Goal: Information Seeking & Learning: Learn about a topic

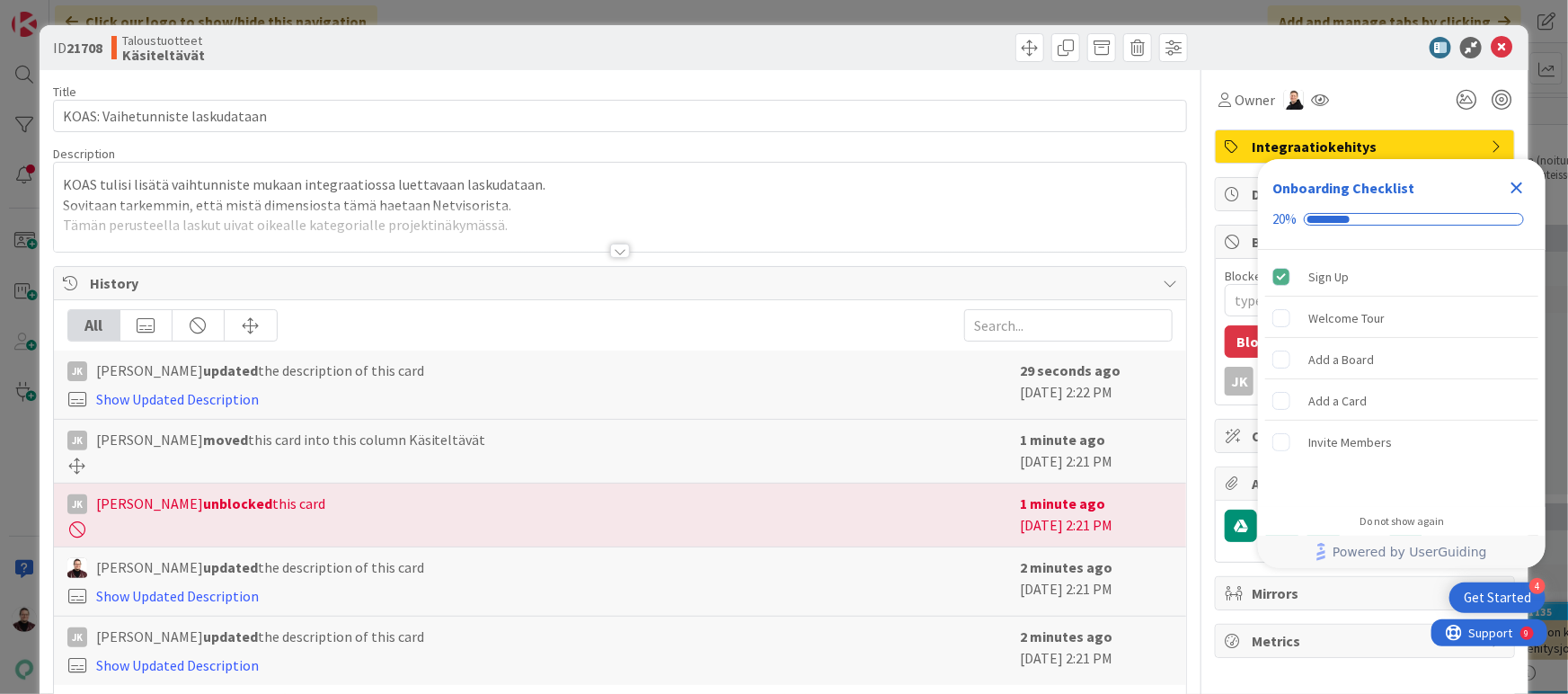
click at [611, 246] on div at bounding box center [621, 251] width 20 height 15
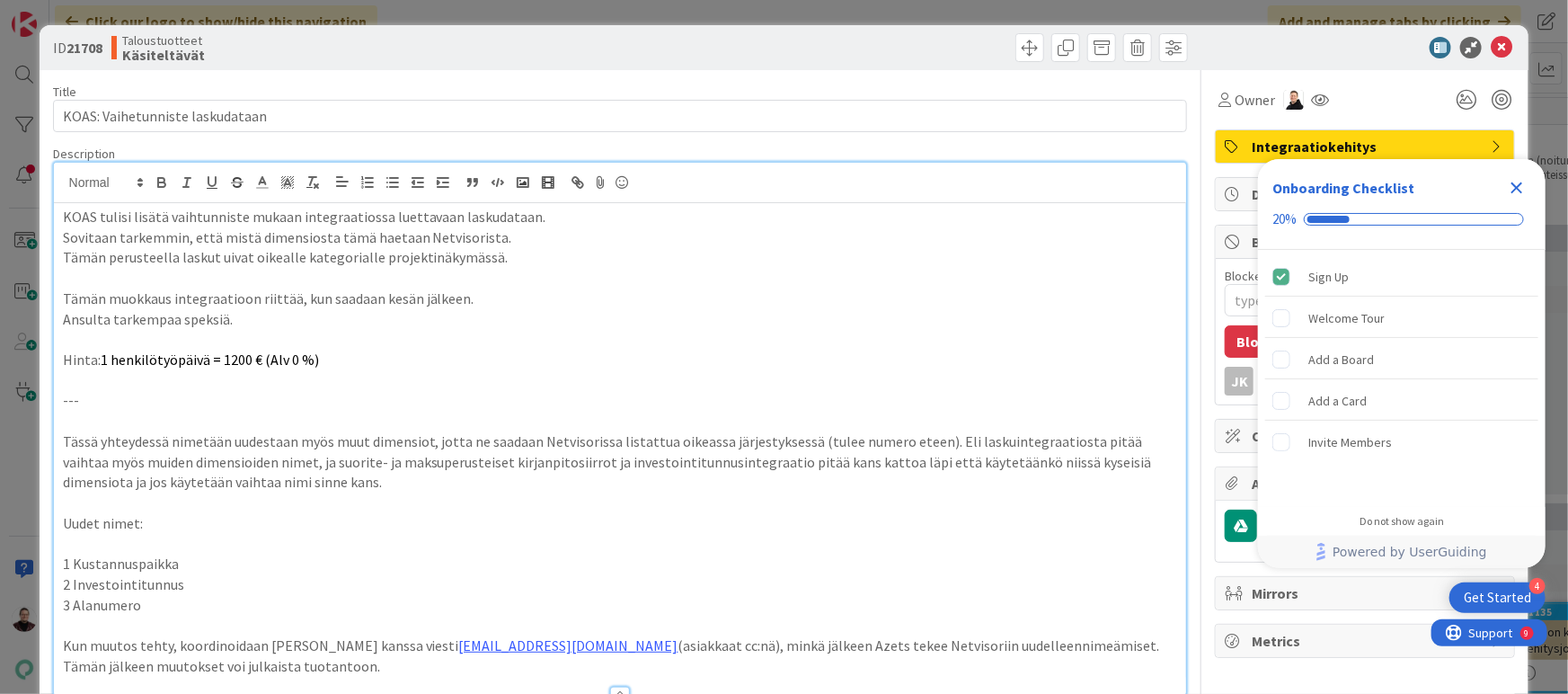
click at [601, 514] on p "Uudet nimet:" at bounding box center [621, 524] width 1115 height 21
click at [731, 350] on p "Hinta: 1 henkilötyöpäivä = 1200 € (Alv 0 %)" at bounding box center [621, 360] width 1115 height 21
click at [1519, 184] on icon "Close Checklist" at bounding box center [1517, 188] width 12 height 12
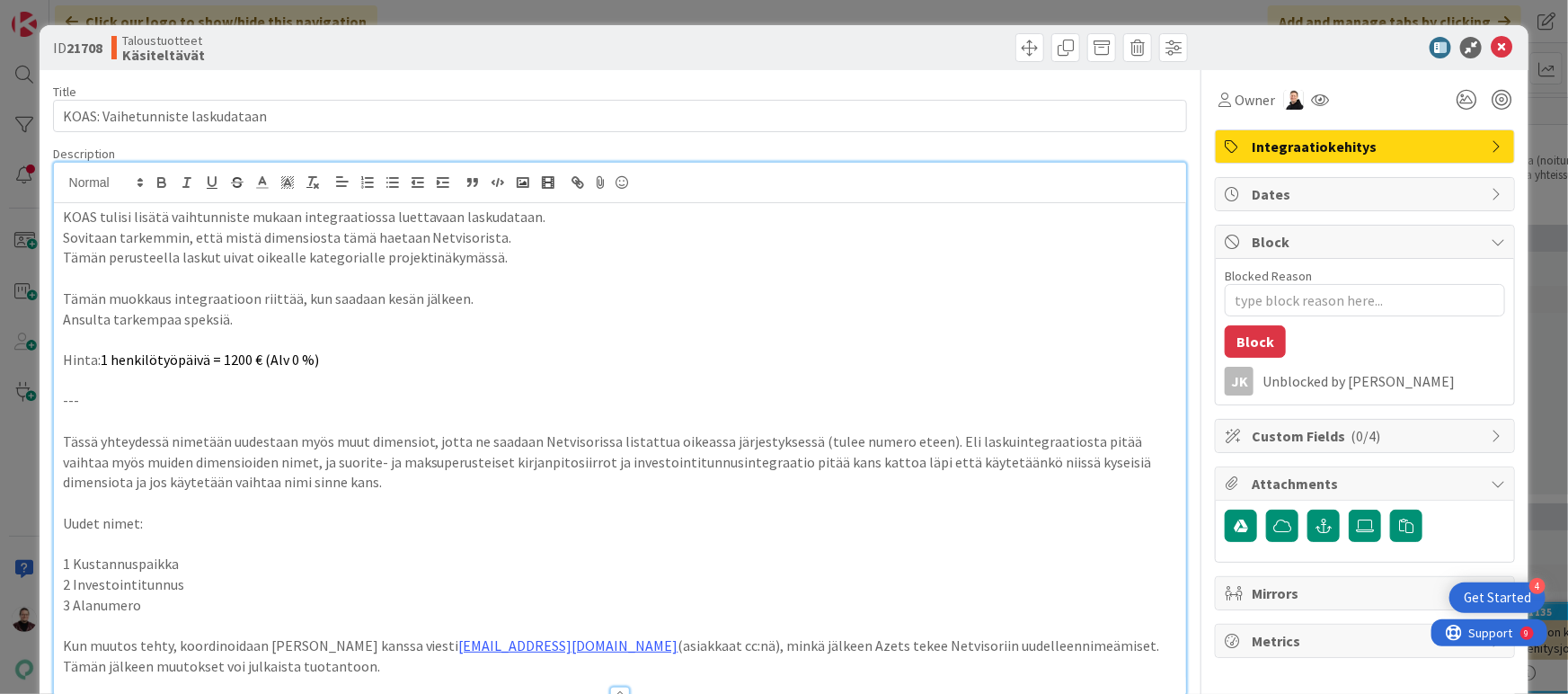
click at [738, 408] on p "---" at bounding box center [621, 400] width 1115 height 21
click at [738, 444] on p "Tässä yhteydessä nimetään uudestaan myös muut dimensiot, jotta ne saadaan Netvi…" at bounding box center [621, 461] width 1115 height 61
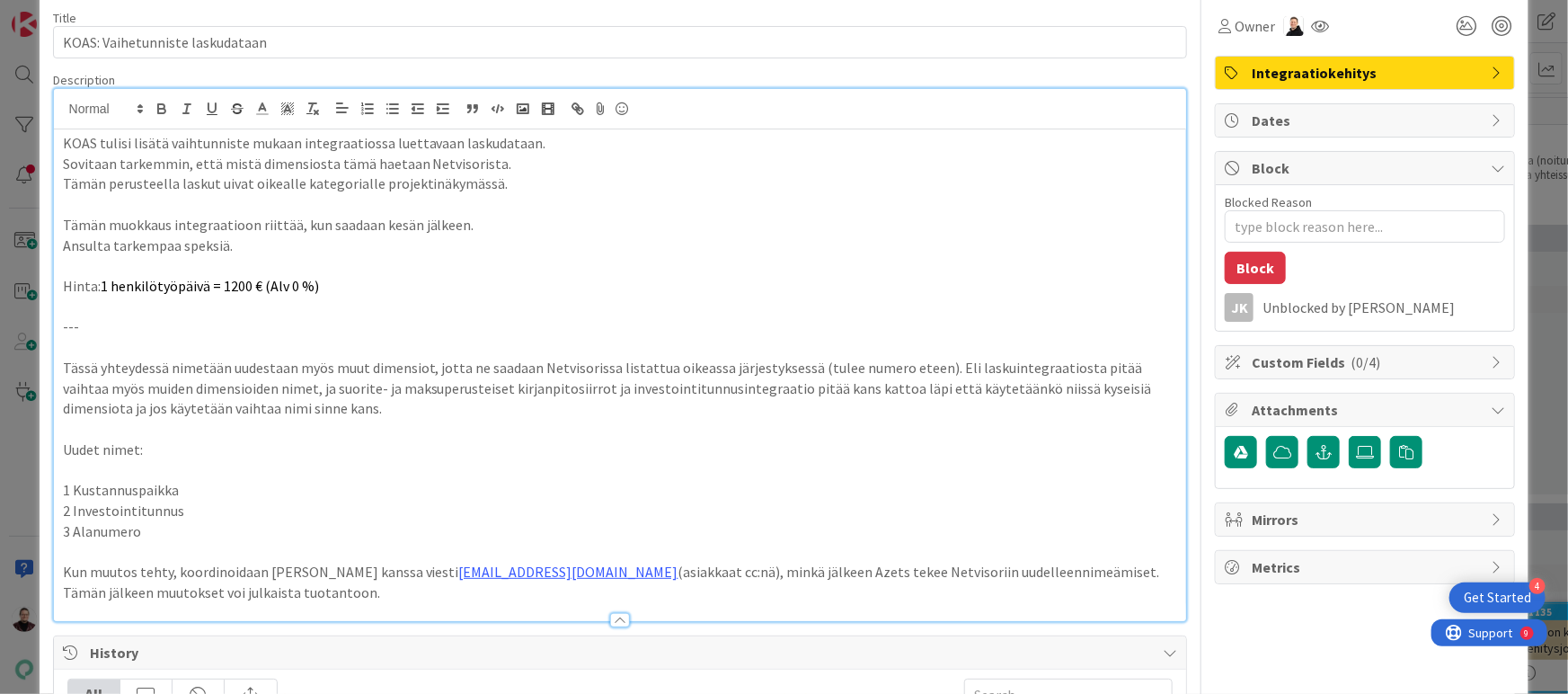
scroll to position [74, 0]
click at [1524, 346] on div "ID 21708 Taloustuotteet Käsiteltävät Title 31 / 128 KOAS: Vaihetunniste laskuda…" at bounding box center [784, 347] width 1568 height 694
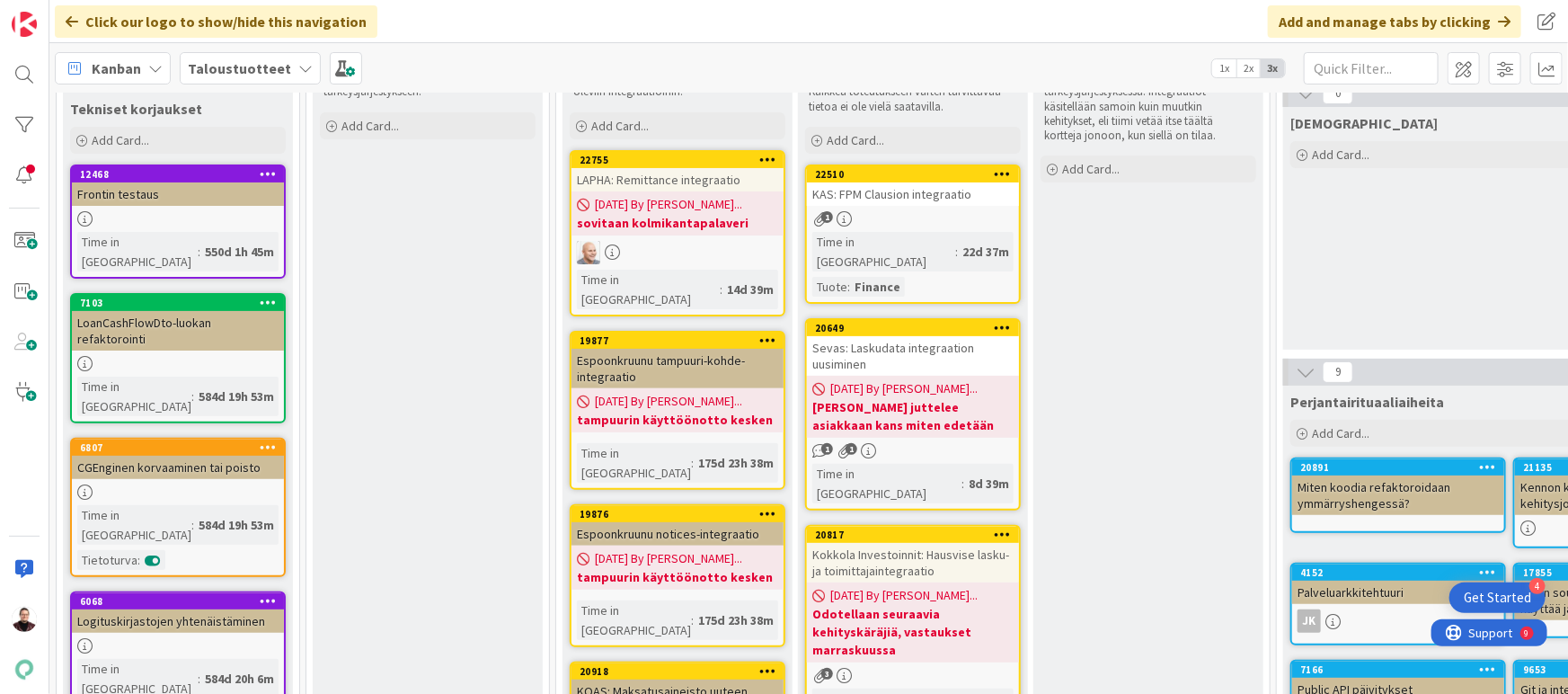
scroll to position [146, 0]
click at [906, 186] on div "KAS: FPM Clausion integraatio" at bounding box center [913, 193] width 212 height 24
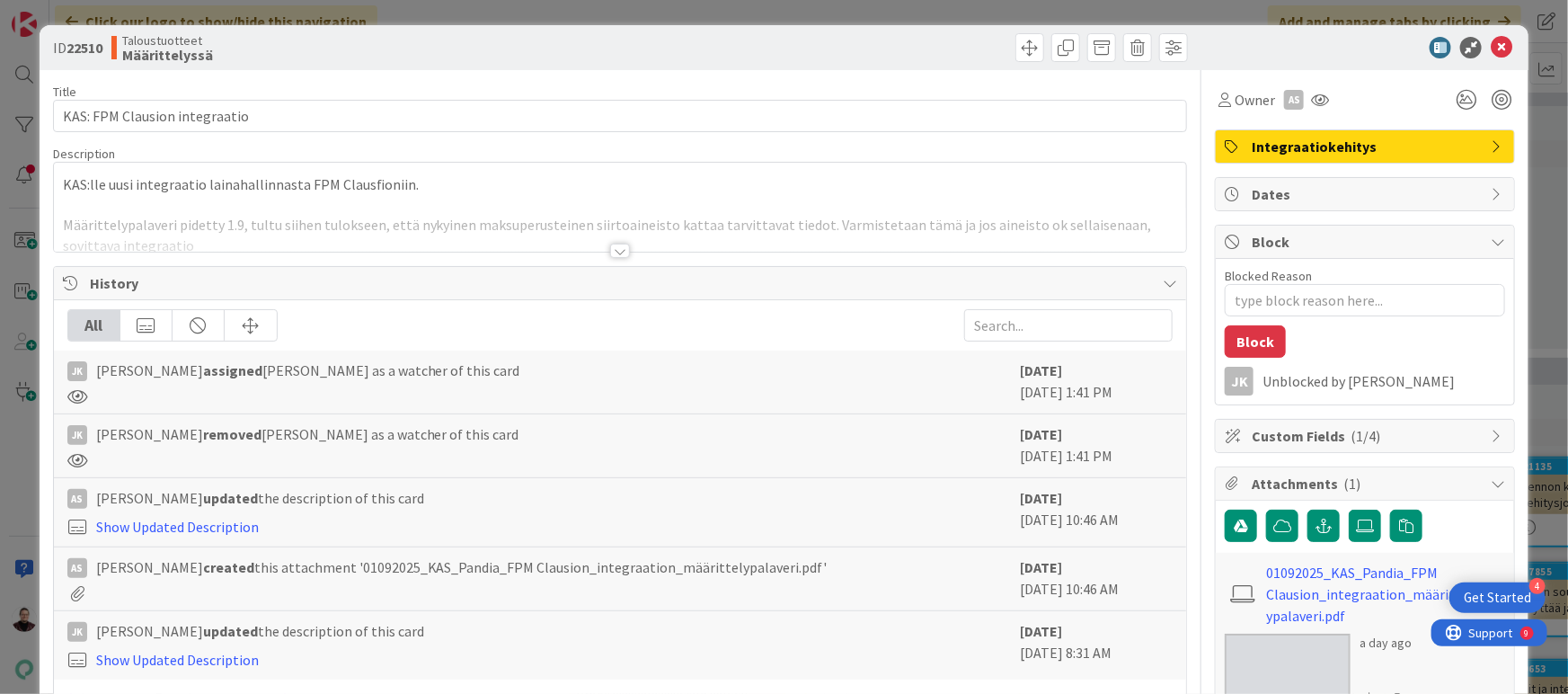
click at [29, 363] on div "ID 22510 Taloustuotteet Määrittelyssä Title 29 / 128 KAS: FPM Clausion integraa…" at bounding box center [784, 347] width 1568 height 694
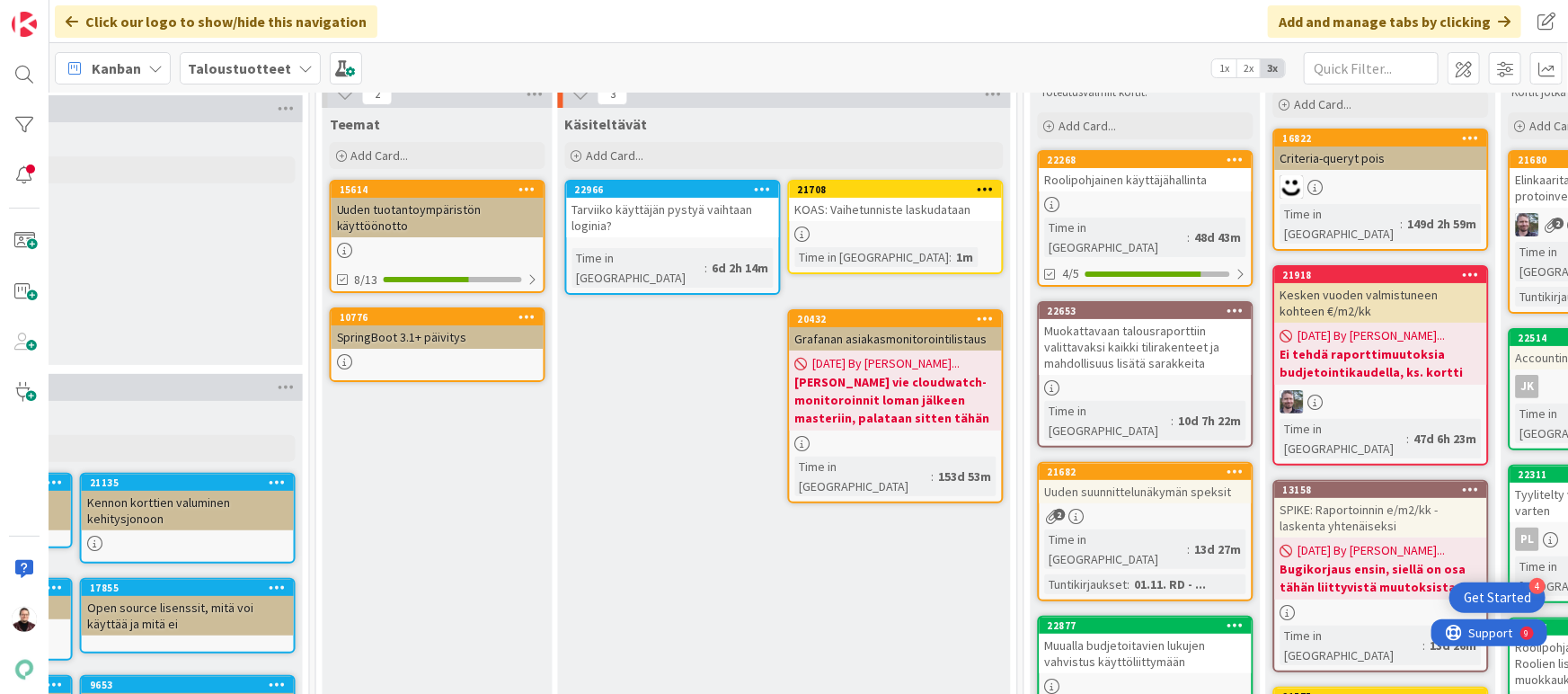
scroll to position [114, 1433]
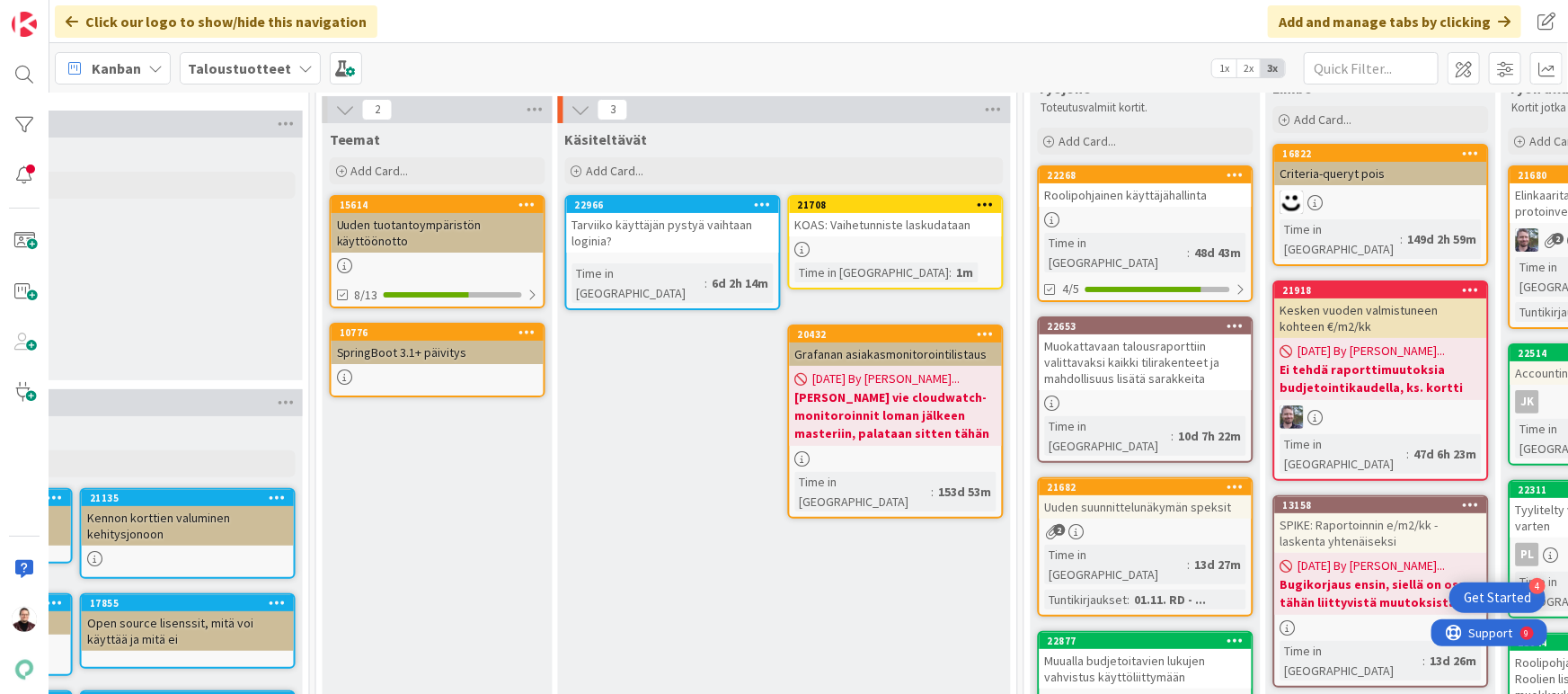
click at [928, 222] on div "KOAS: Vaihetunniste laskudataan" at bounding box center [896, 225] width 212 height 24
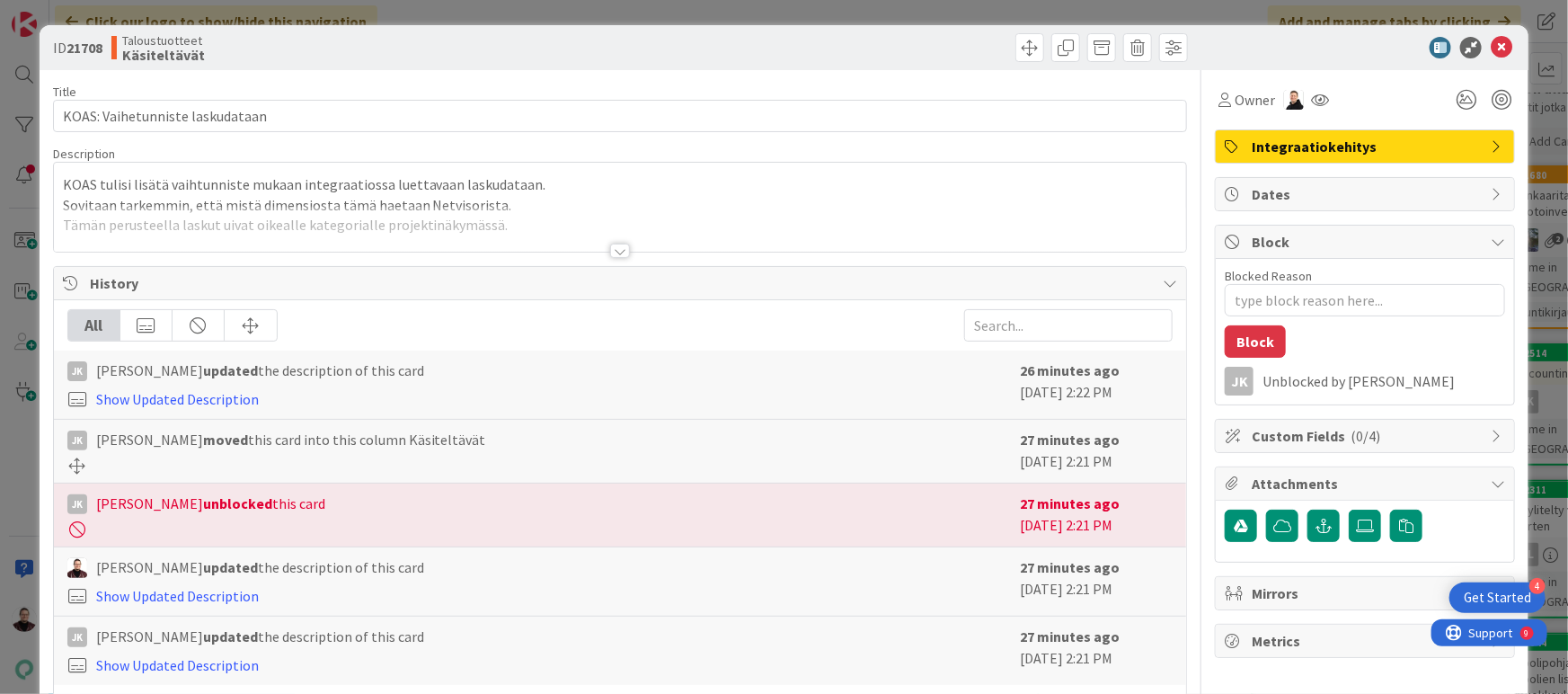
type textarea "x"
click at [622, 252] on div at bounding box center [621, 251] width 20 height 15
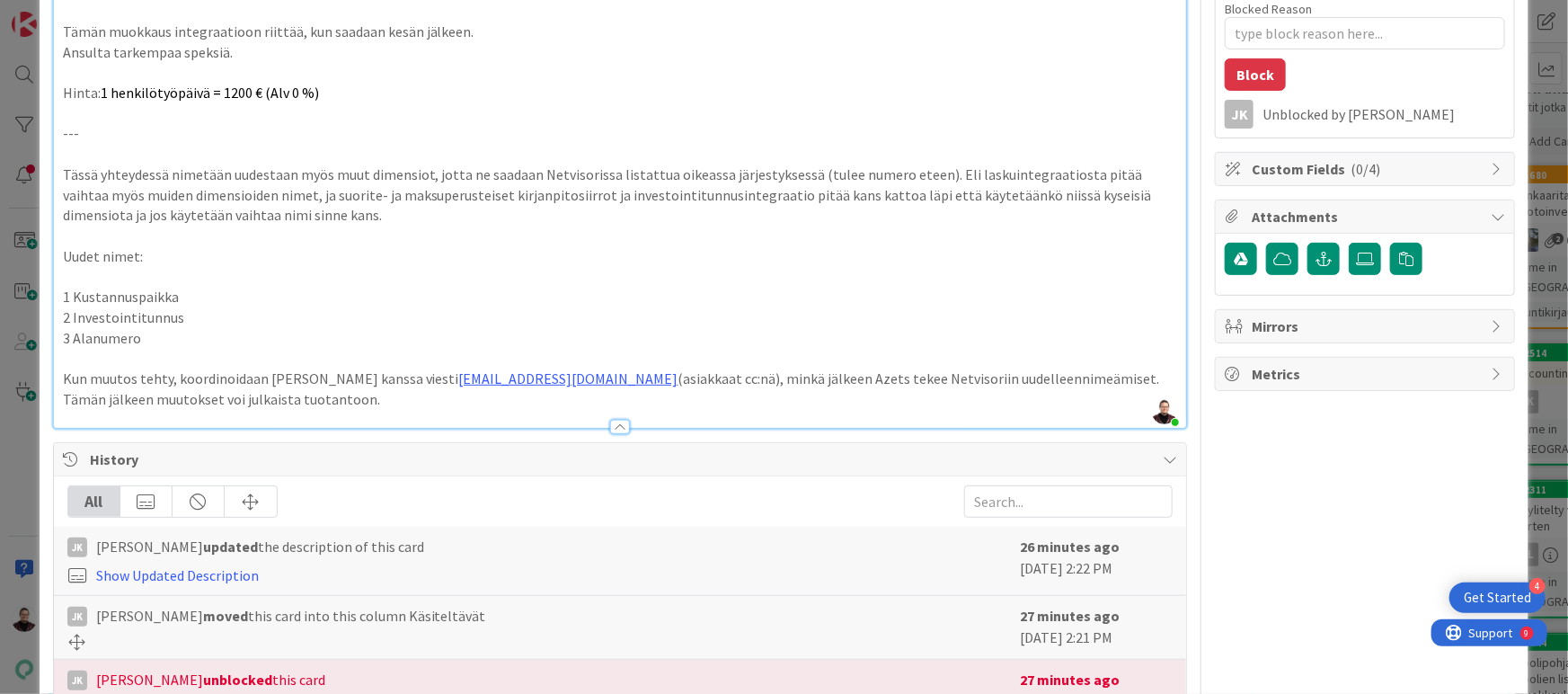
scroll to position [242, 0]
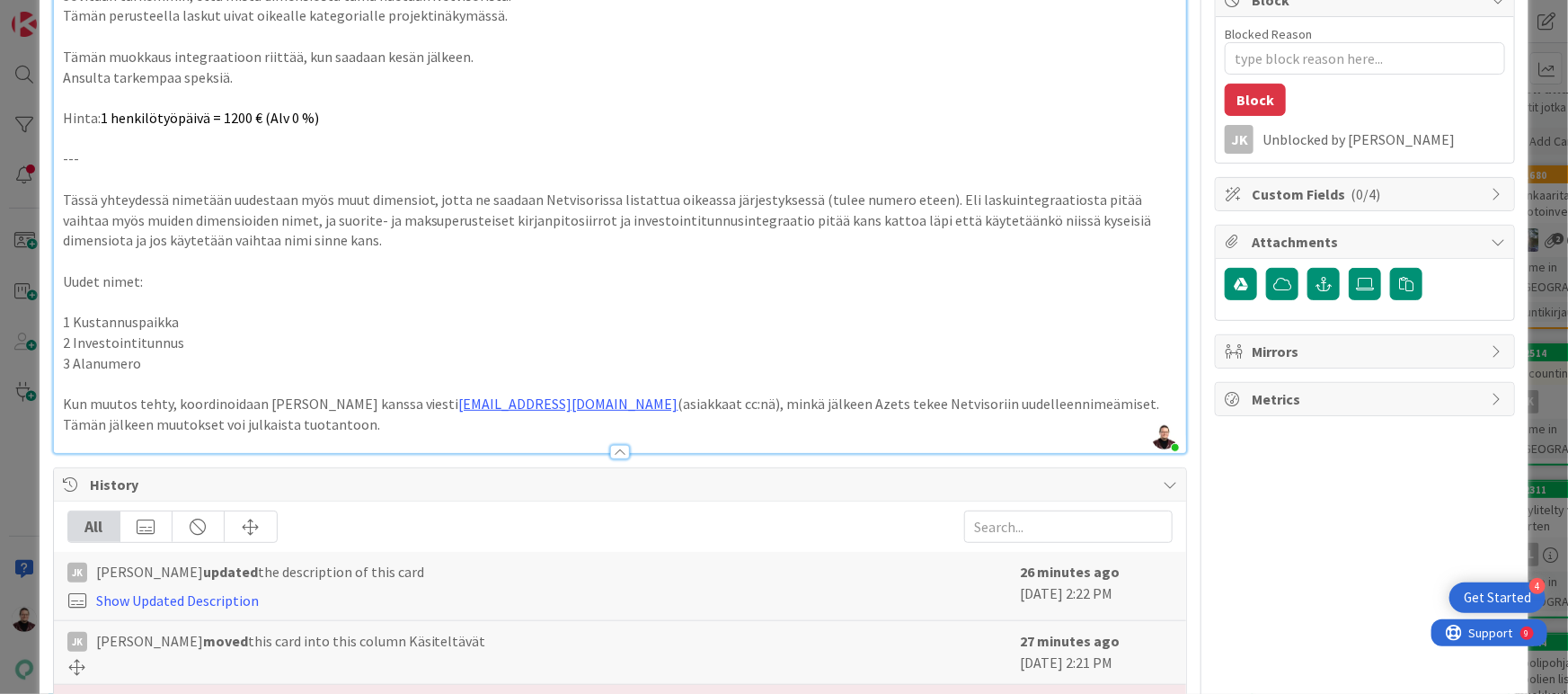
click at [738, 241] on p "Tässä yhteydessä nimetään uudestaan myös muut dimensiot, jotta ne saadaan Netvi…" at bounding box center [621, 220] width 1115 height 61
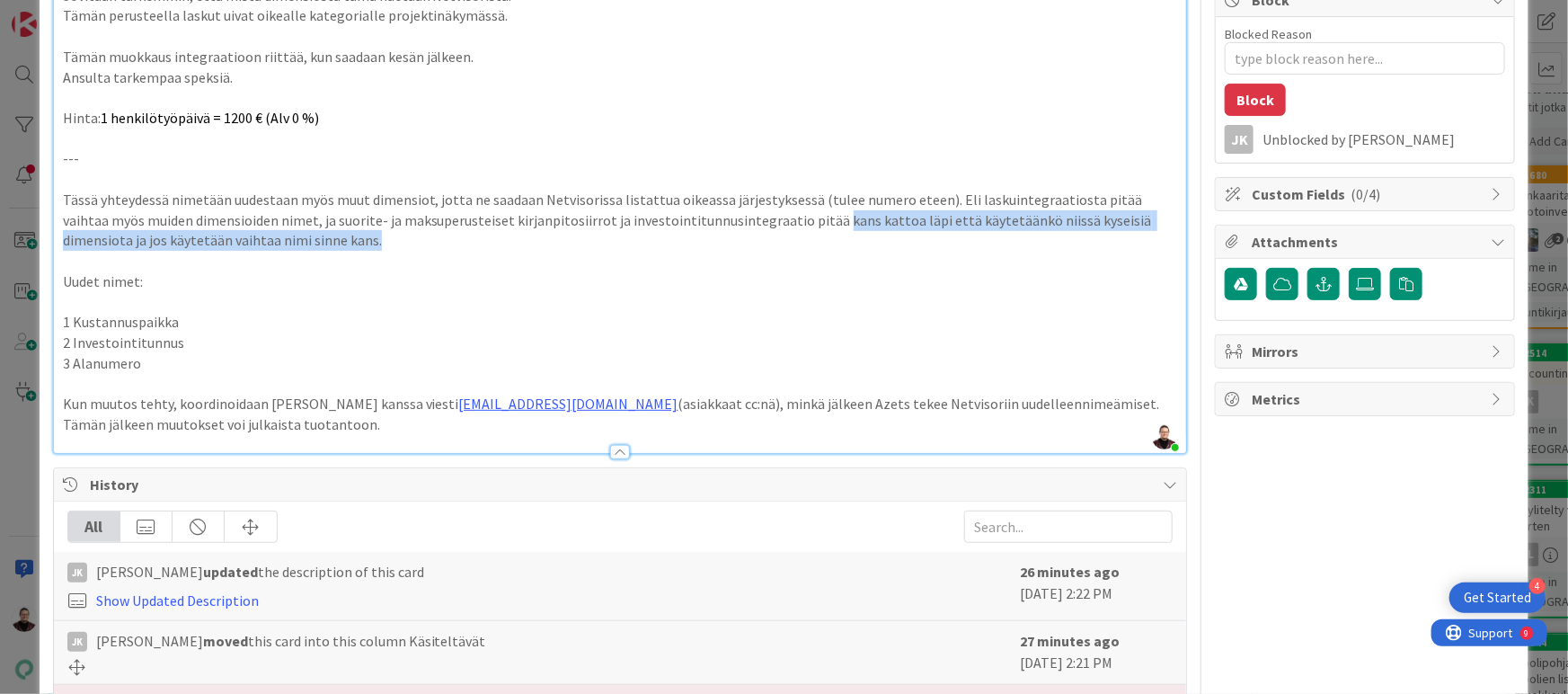
drag, startPoint x: 799, startPoint y: 241, endPoint x: 776, endPoint y: 225, distance: 28.0
click at [776, 225] on p "Tässä yhteydessä nimetään uudestaan myös muut dimensiot, jotta ne saadaan Netvi…" at bounding box center [621, 220] width 1115 height 61
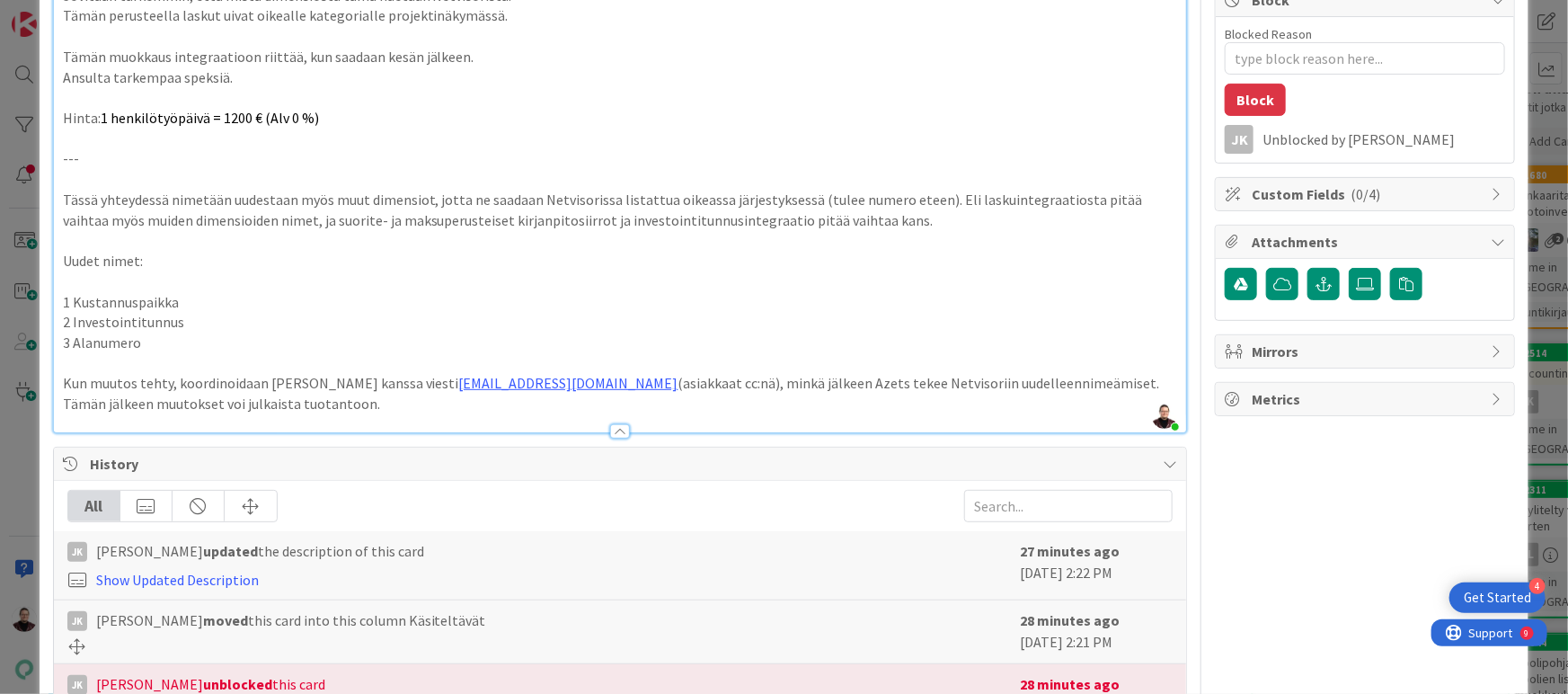
drag, startPoint x: 555, startPoint y: 217, endPoint x: 601, endPoint y: 232, distance: 48.4
click at [554, 217] on p "Tässä yhteydessä nimetään uudestaan myös muut dimensiot, jotta ne saadaan Netvi…" at bounding box center [621, 210] width 1115 height 40
click at [562, 218] on p "Tässä yhteydessä nimetään uudestaan myös muut dimensiot, jotta ne saadaan Netvi…" at bounding box center [621, 210] width 1115 height 40
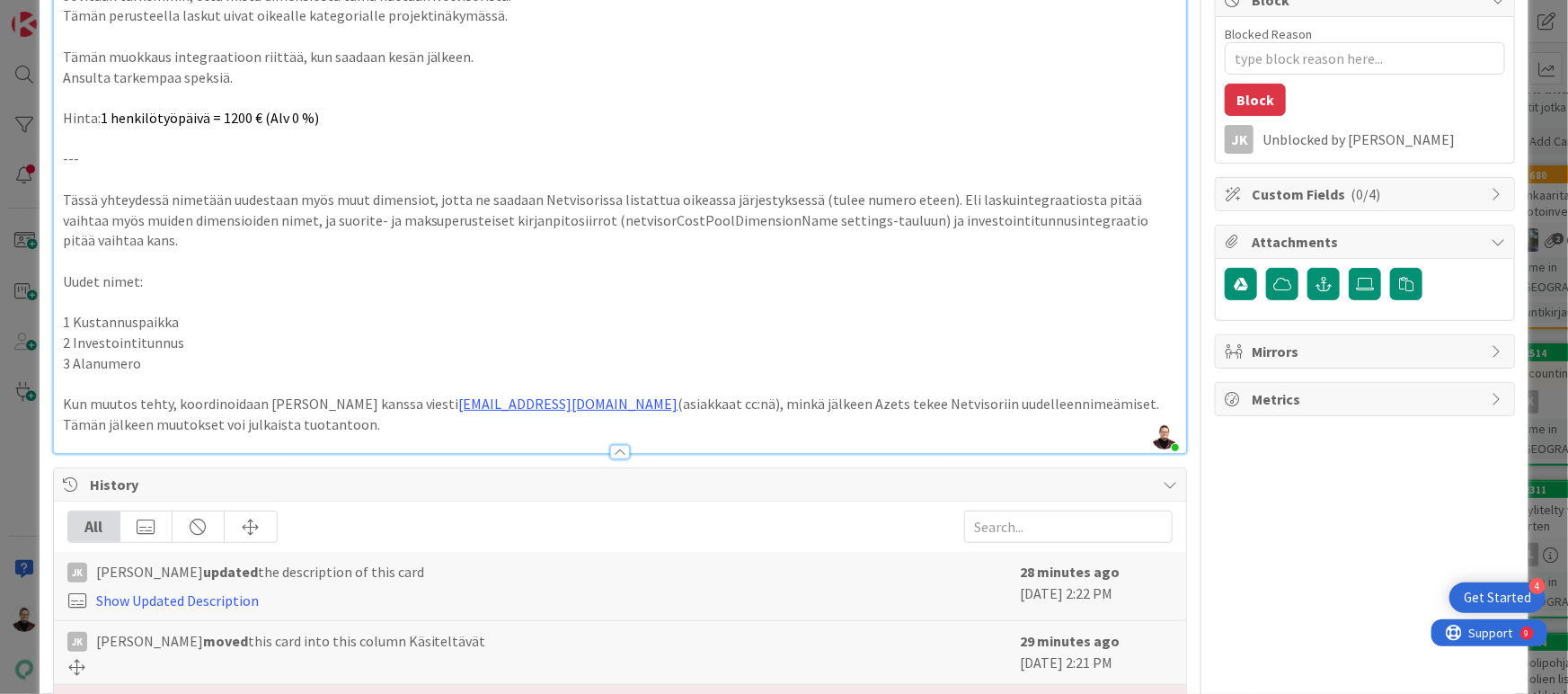
type textarea "x"
click at [918, 251] on p at bounding box center [621, 261] width 1115 height 21
click at [1526, 414] on div "ID 21708 Taloustuotteet Käsiteltävät Title 31 / 128 KOAS: Vaihetunniste laskuda…" at bounding box center [784, 347] width 1568 height 694
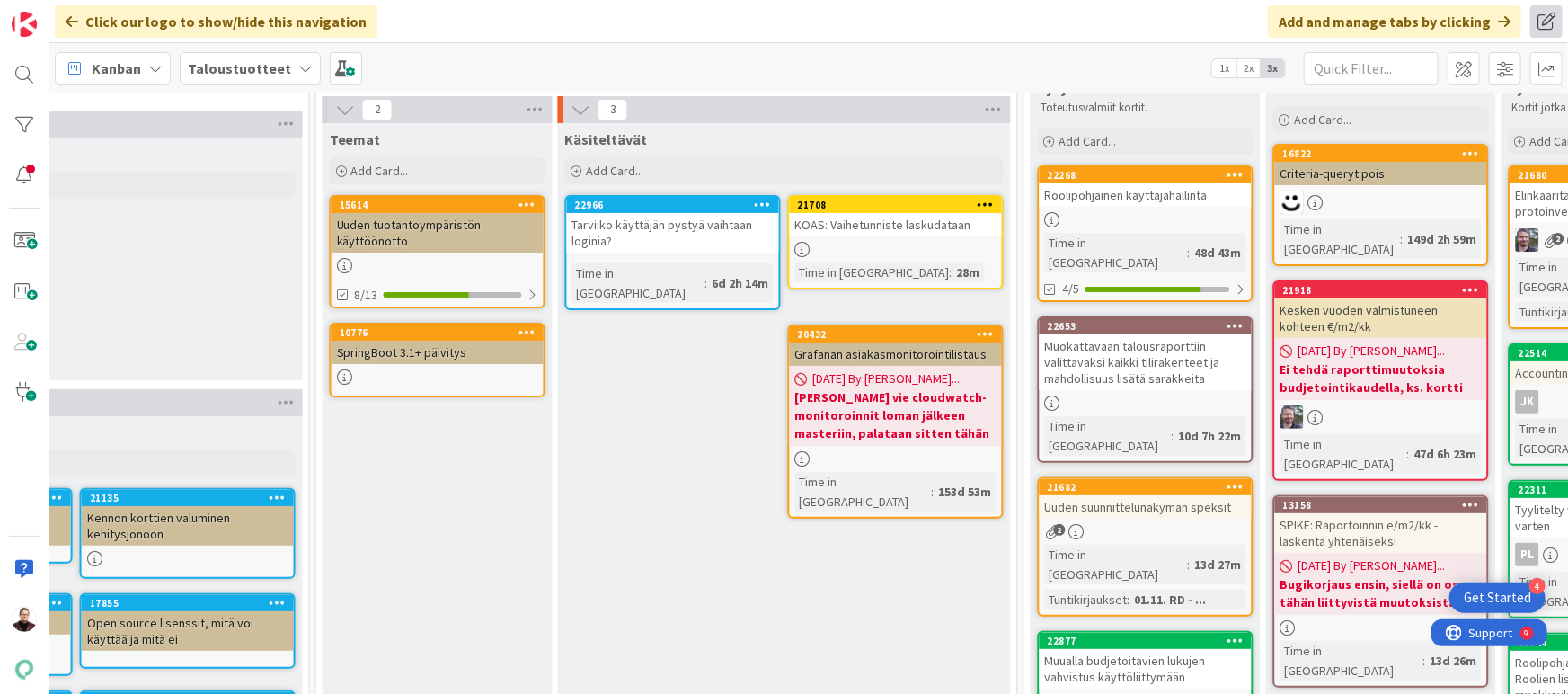
scroll to position [114, 1433]
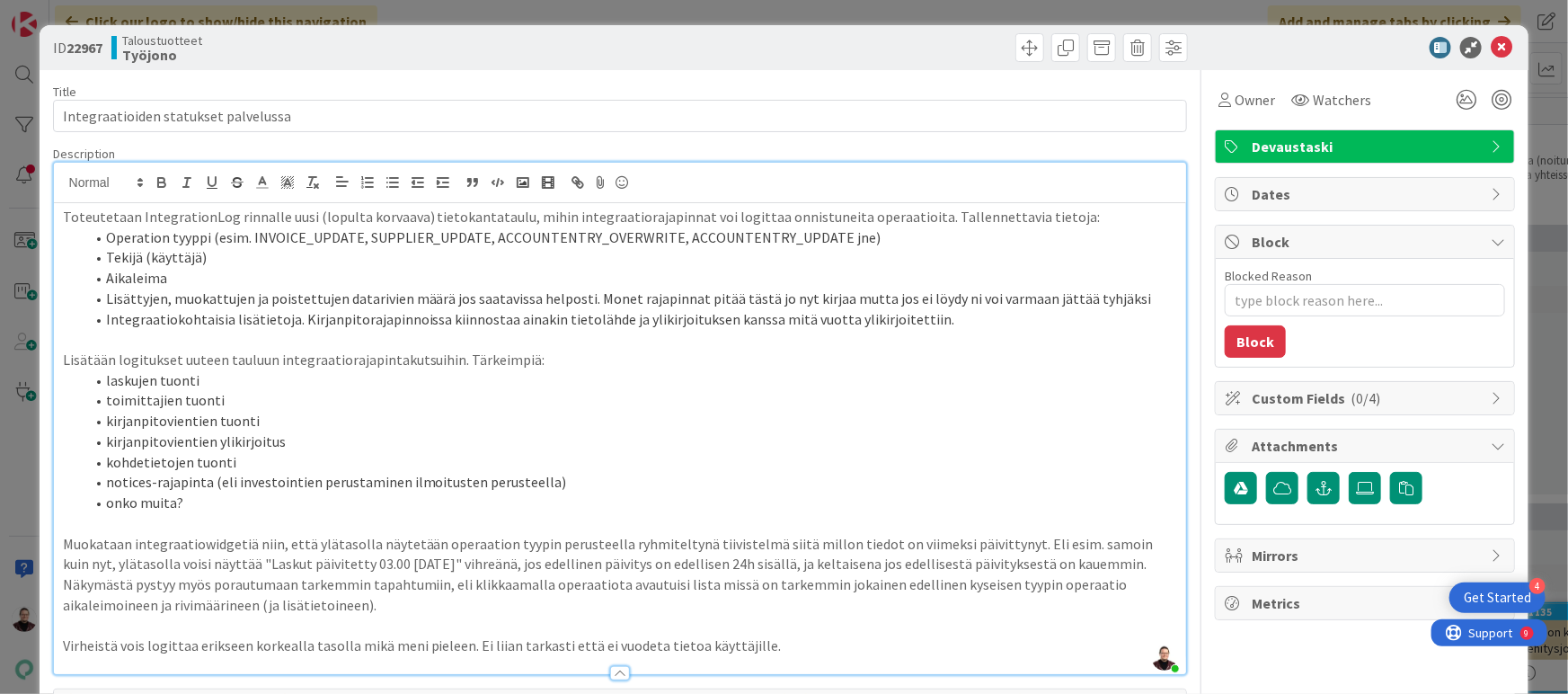
scroll to position [533, 2414]
click at [10, 433] on div "ID 22967 Taloustuotteet Työjono Title 36 / 128 Integraatioiden statukset palvel…" at bounding box center [784, 347] width 1568 height 694
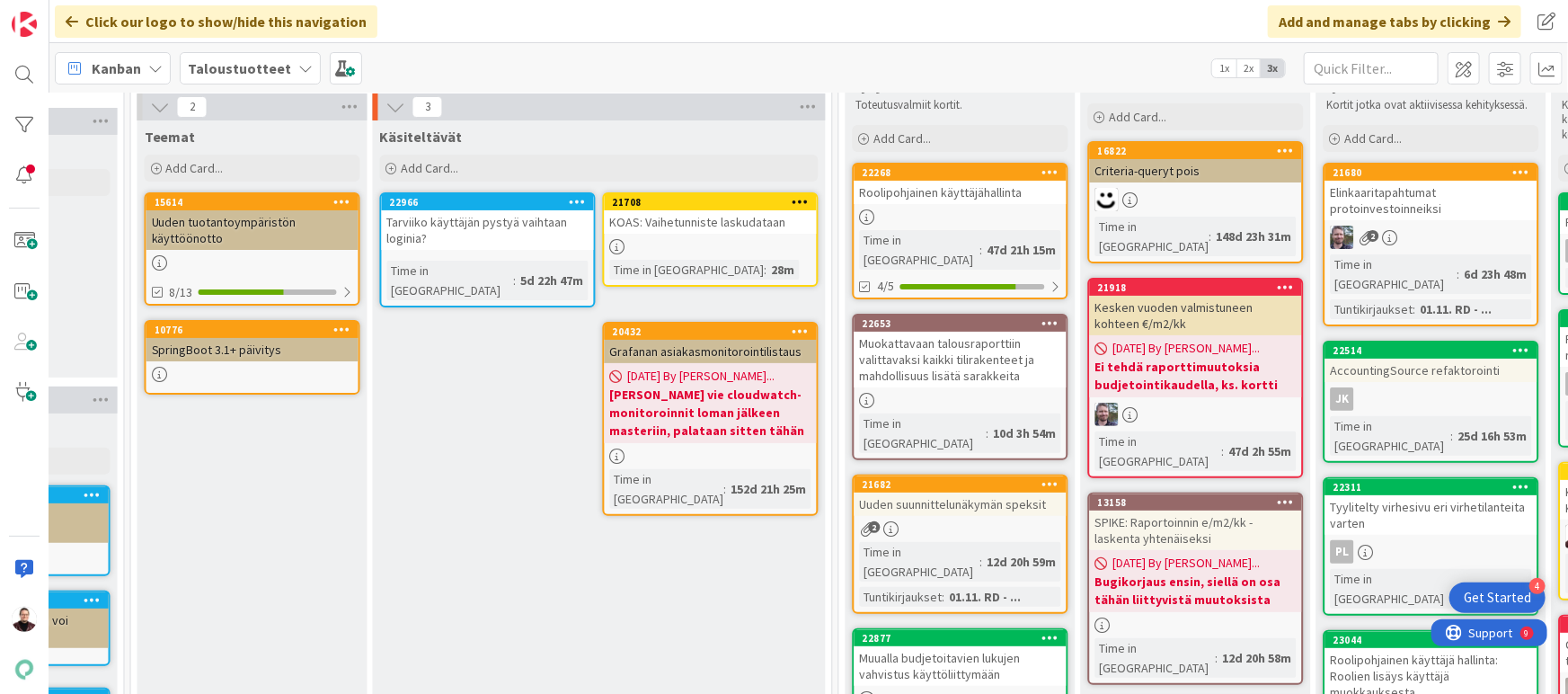
scroll to position [117, 1617]
click at [708, 226] on div "KOAS: Vaihetunniste laskudataan" at bounding box center [713, 222] width 212 height 24
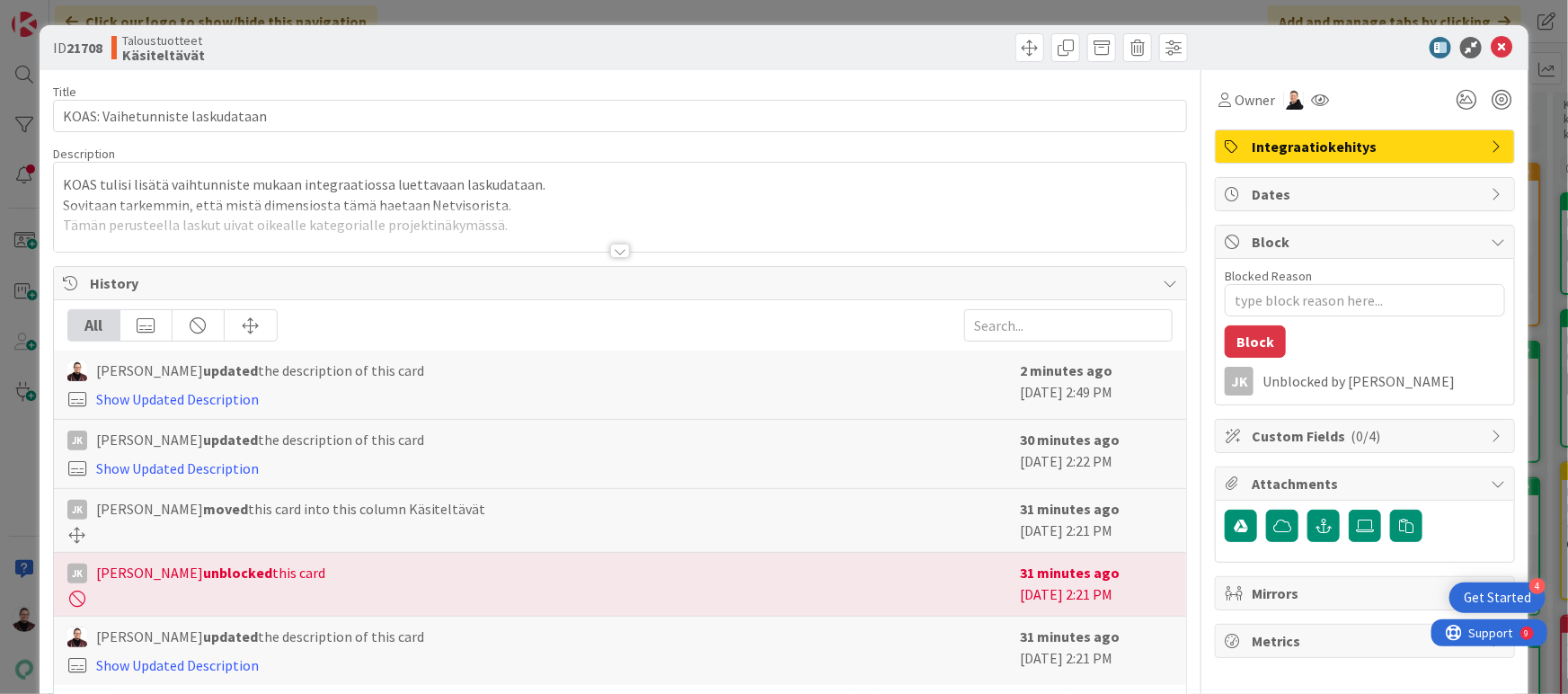
click at [615, 245] on div at bounding box center [621, 251] width 20 height 15
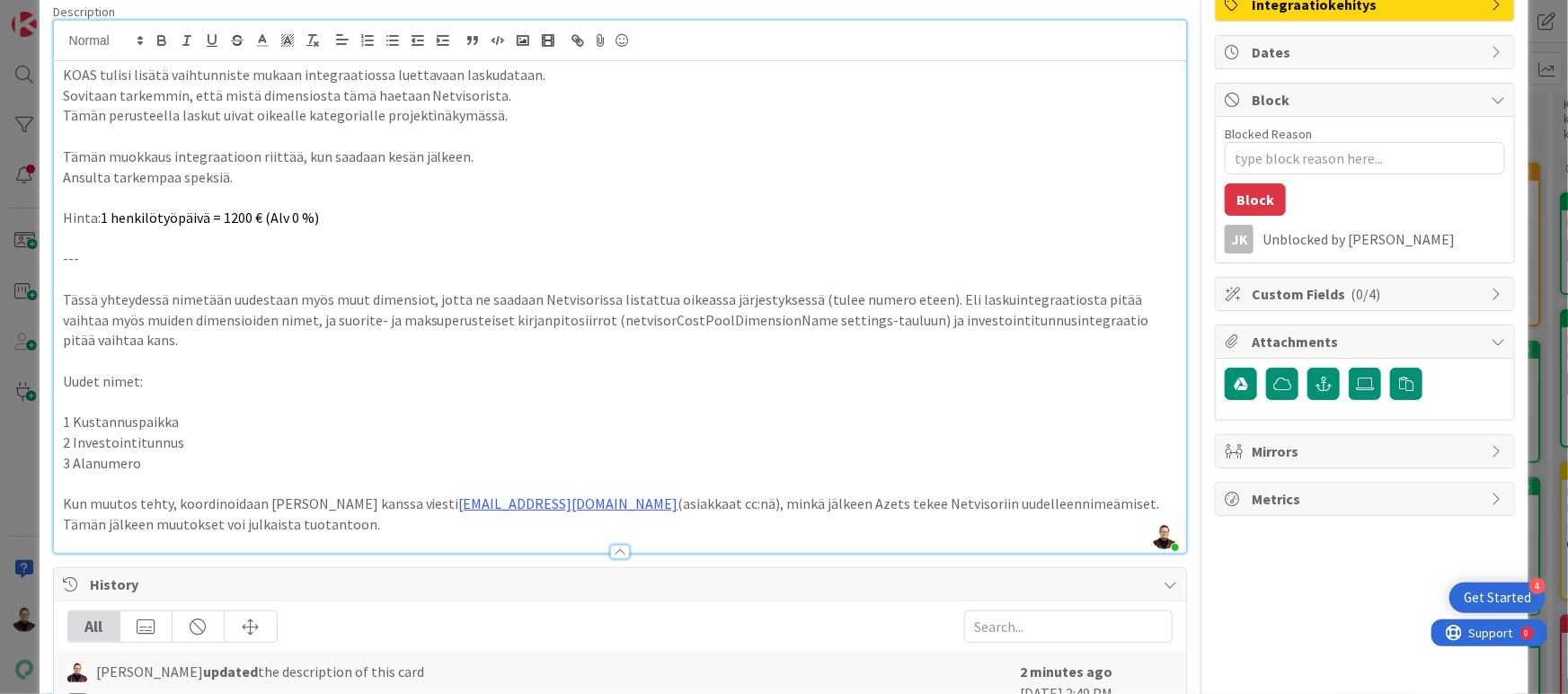
scroll to position [163, 0]
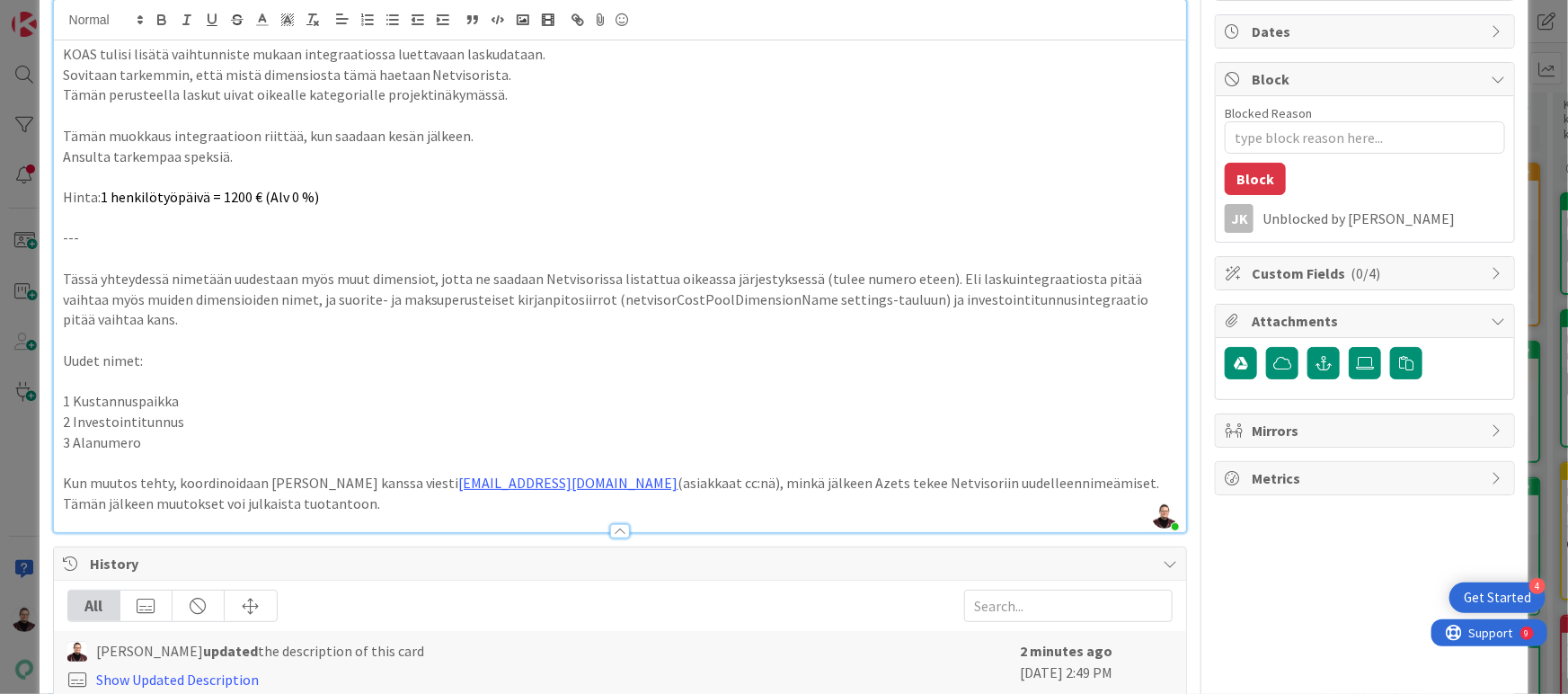
type textarea "x"
